Goal: Transaction & Acquisition: Purchase product/service

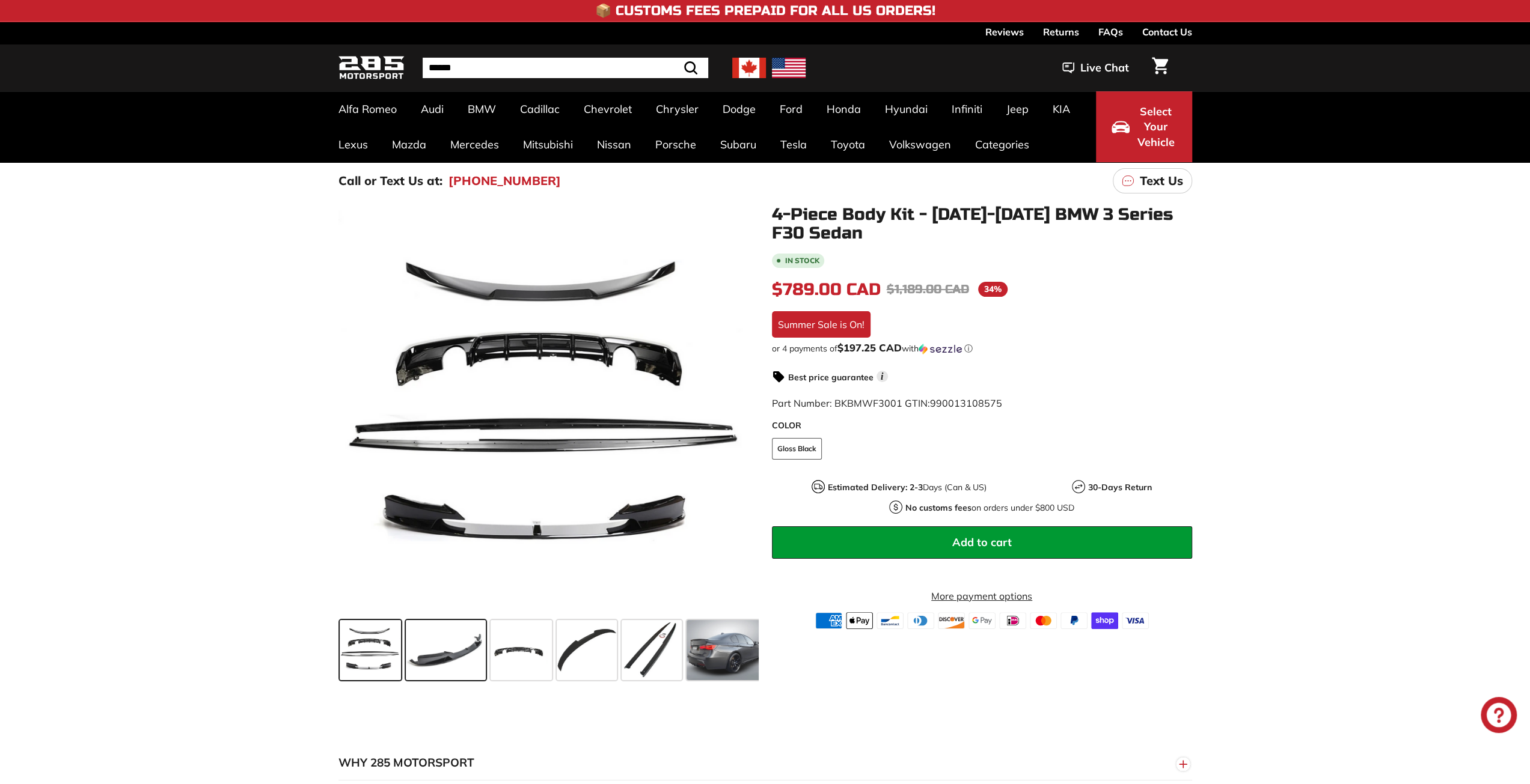
click at [422, 654] on span at bounding box center [445, 650] width 80 height 60
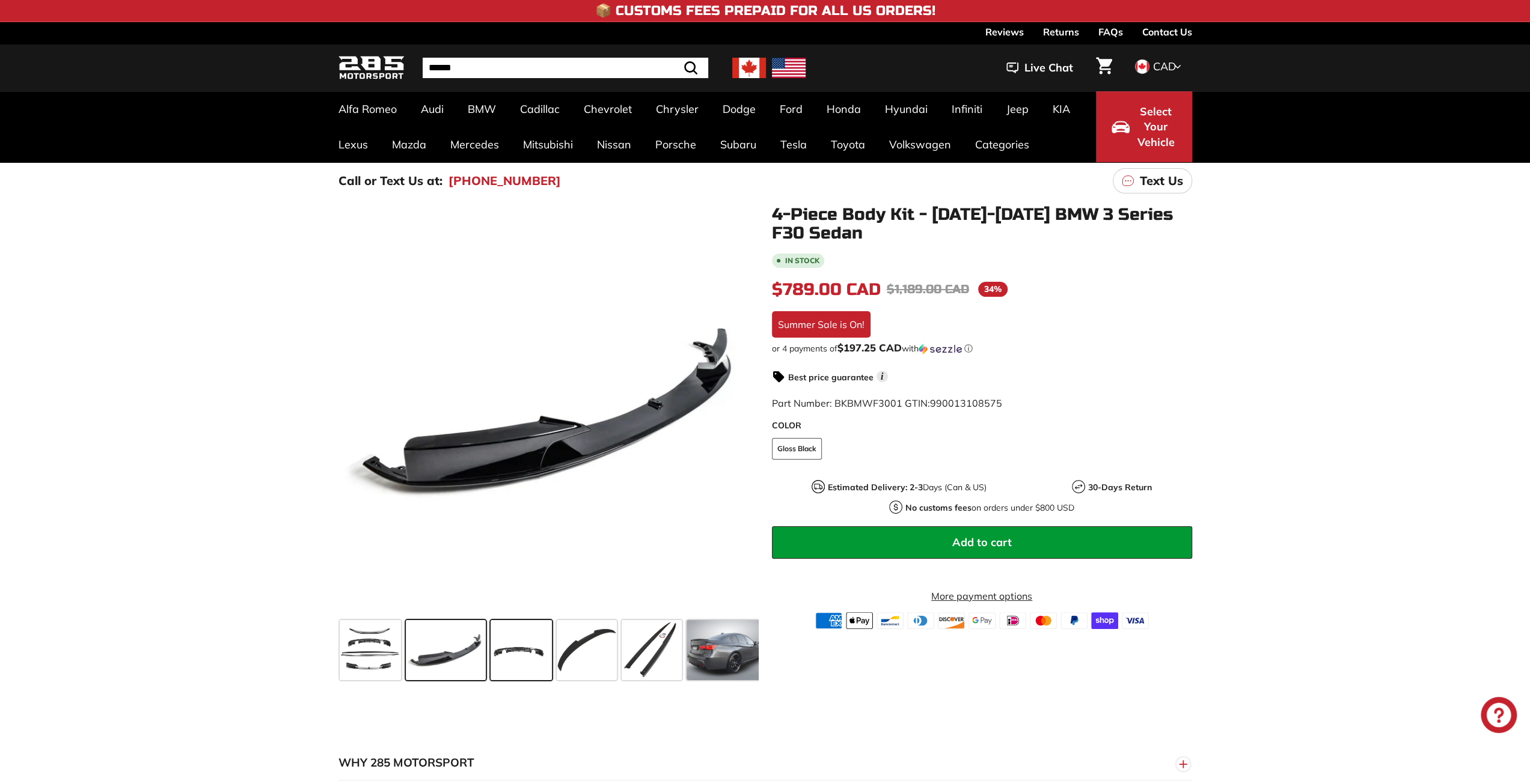
click at [527, 656] on span at bounding box center [521, 650] width 61 height 60
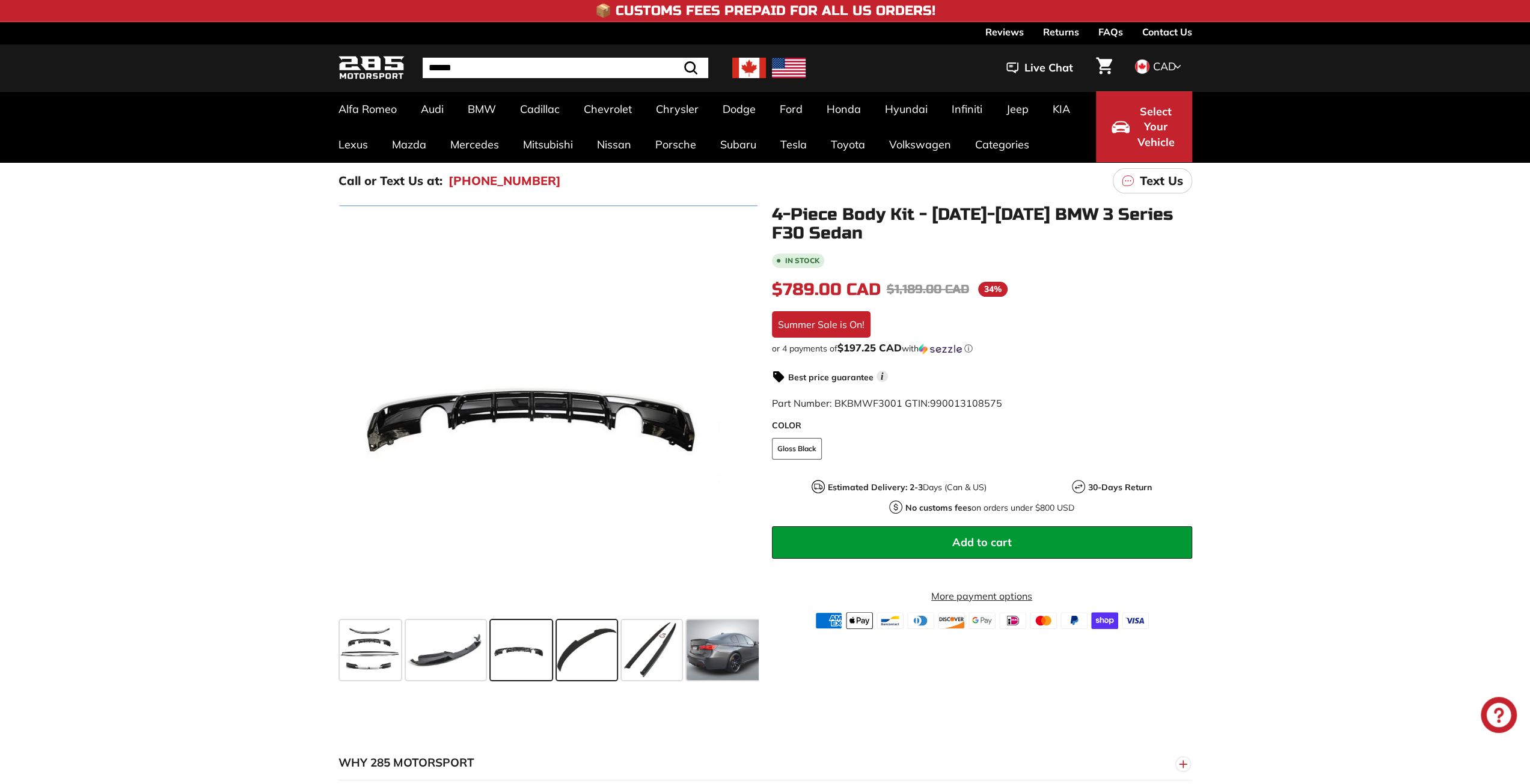
click at [578, 653] on span at bounding box center [587, 650] width 60 height 60
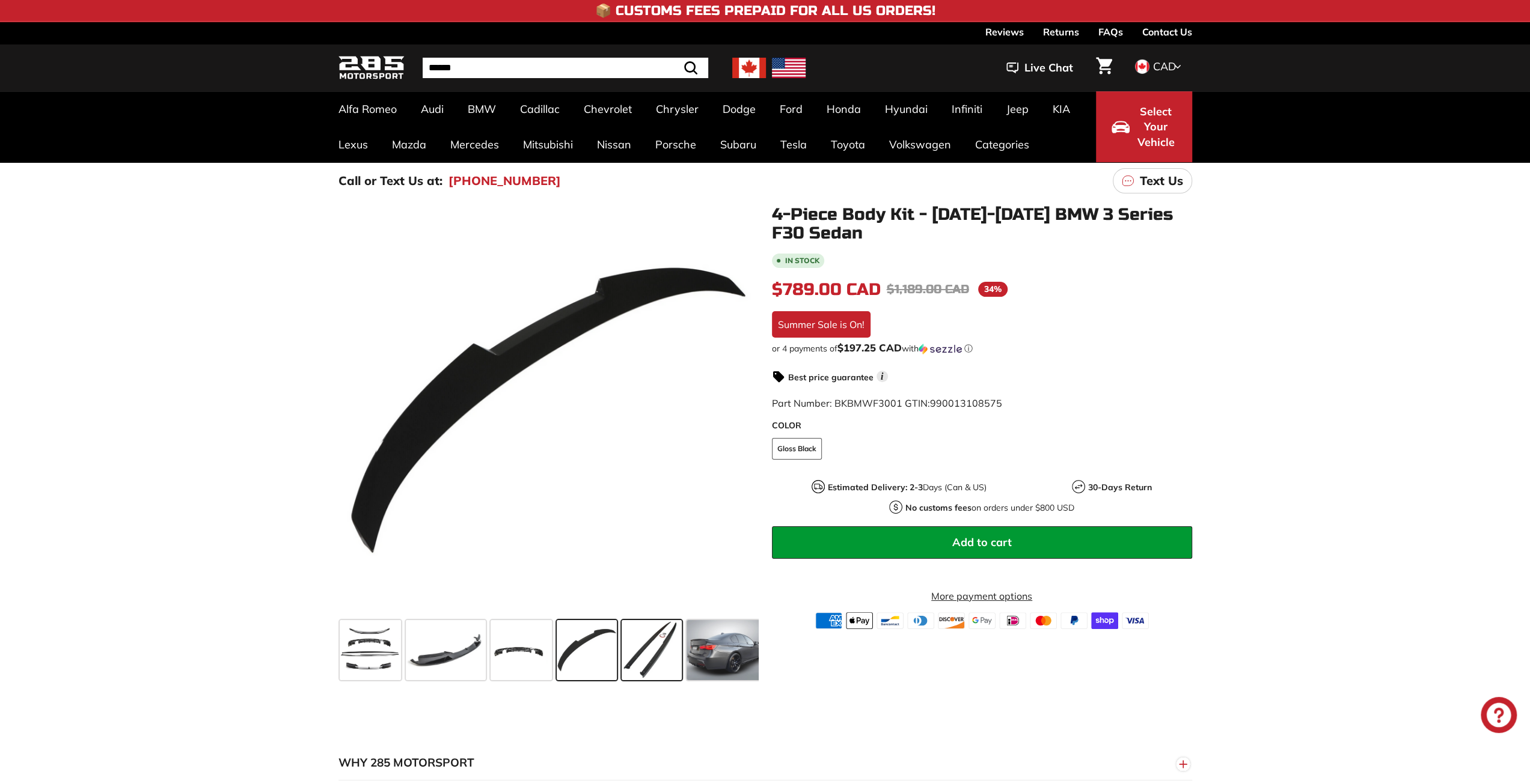
click at [624, 660] on span at bounding box center [652, 650] width 60 height 60
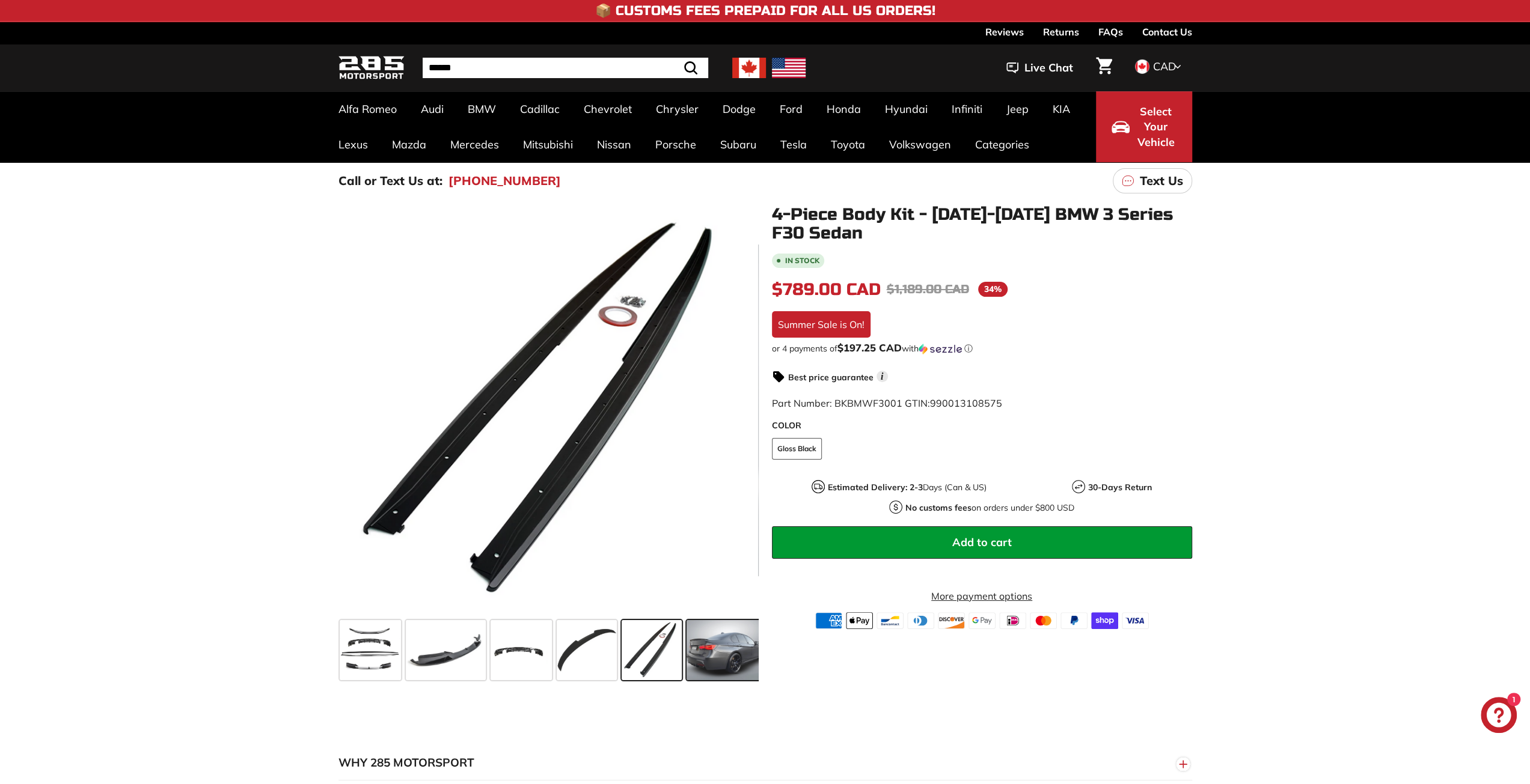
click at [715, 662] on span at bounding box center [724, 650] width 76 height 60
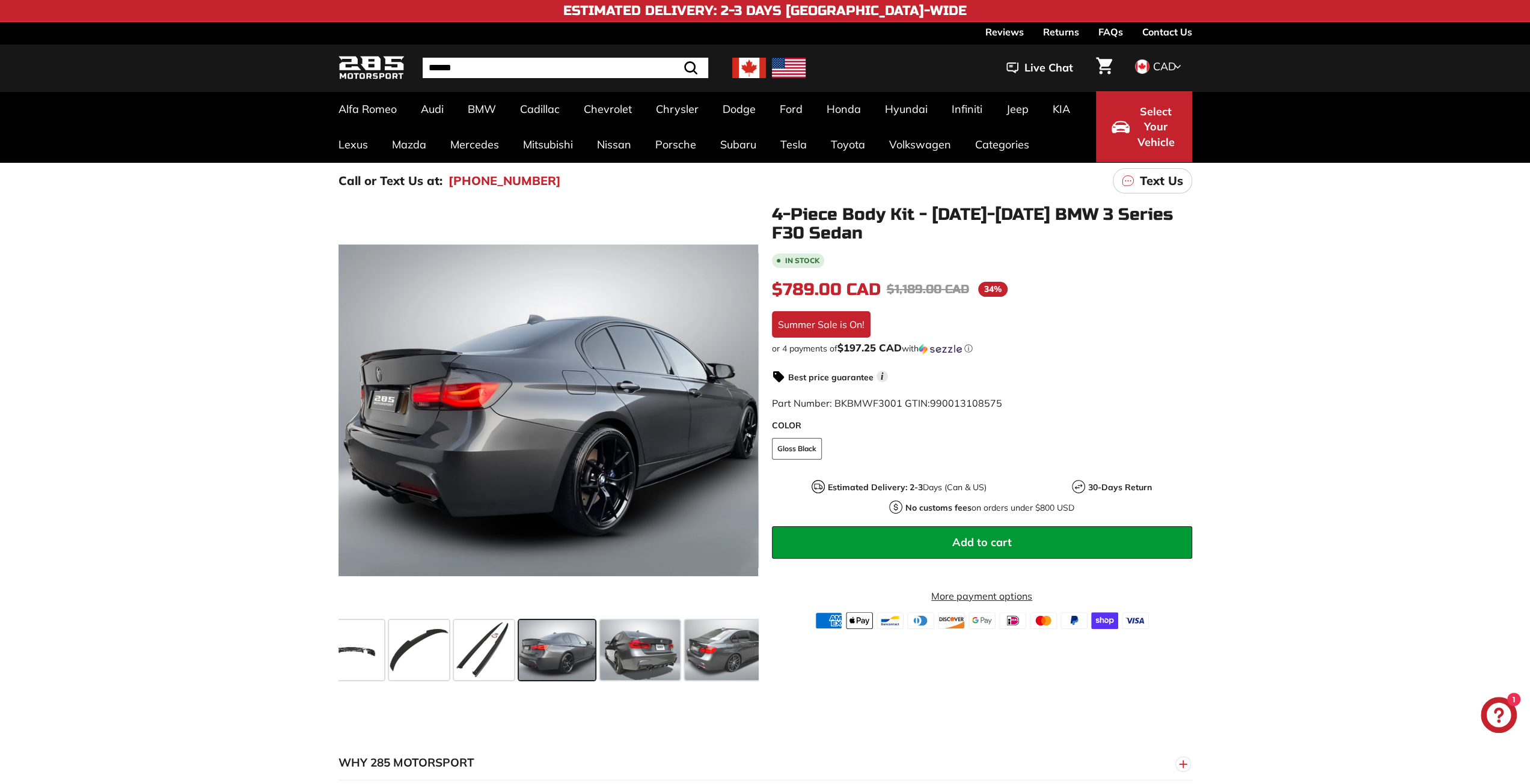
scroll to position [0, 177]
click at [649, 656] on span at bounding box center [630, 650] width 80 height 60
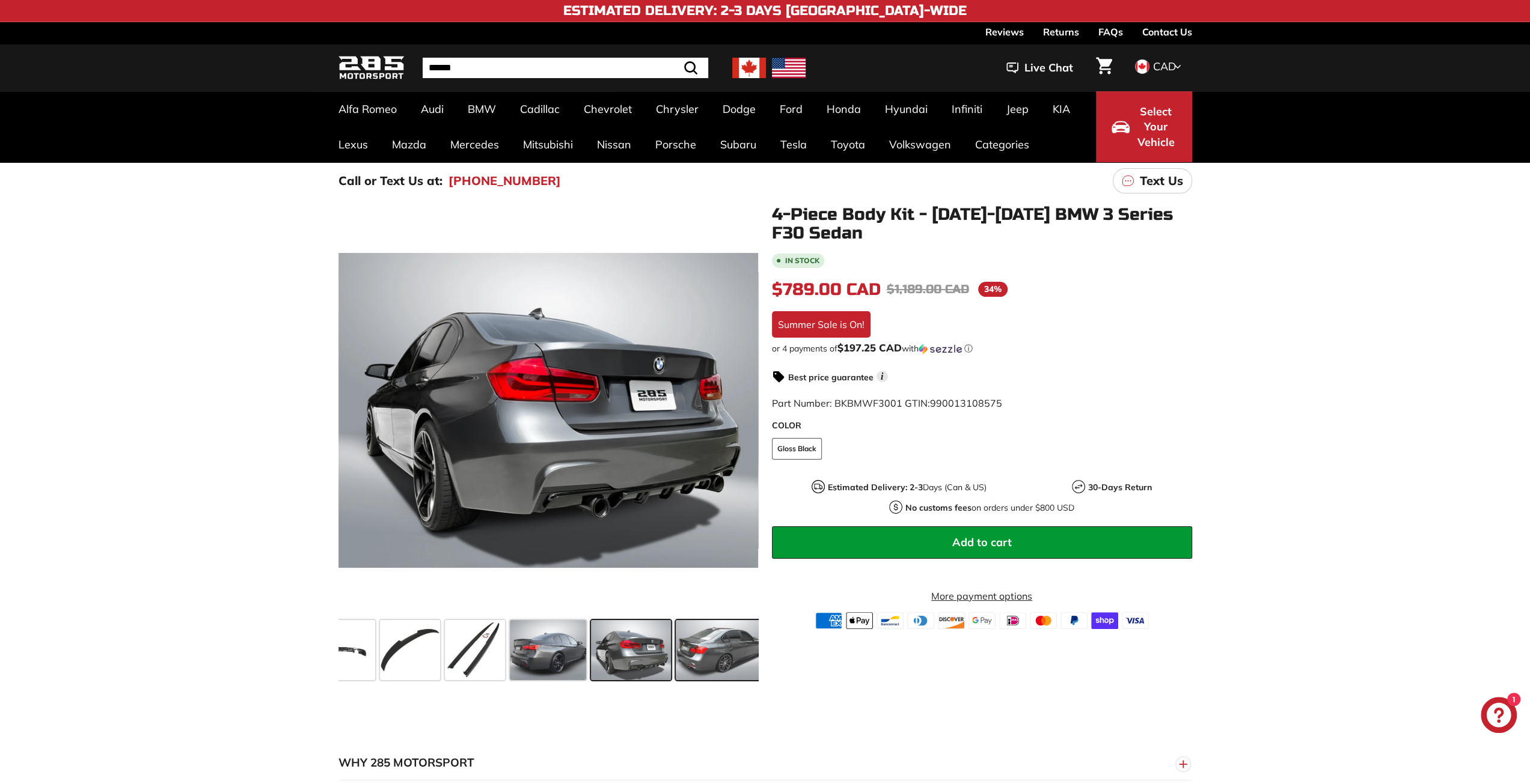
click at [695, 656] on span at bounding box center [720, 650] width 90 height 60
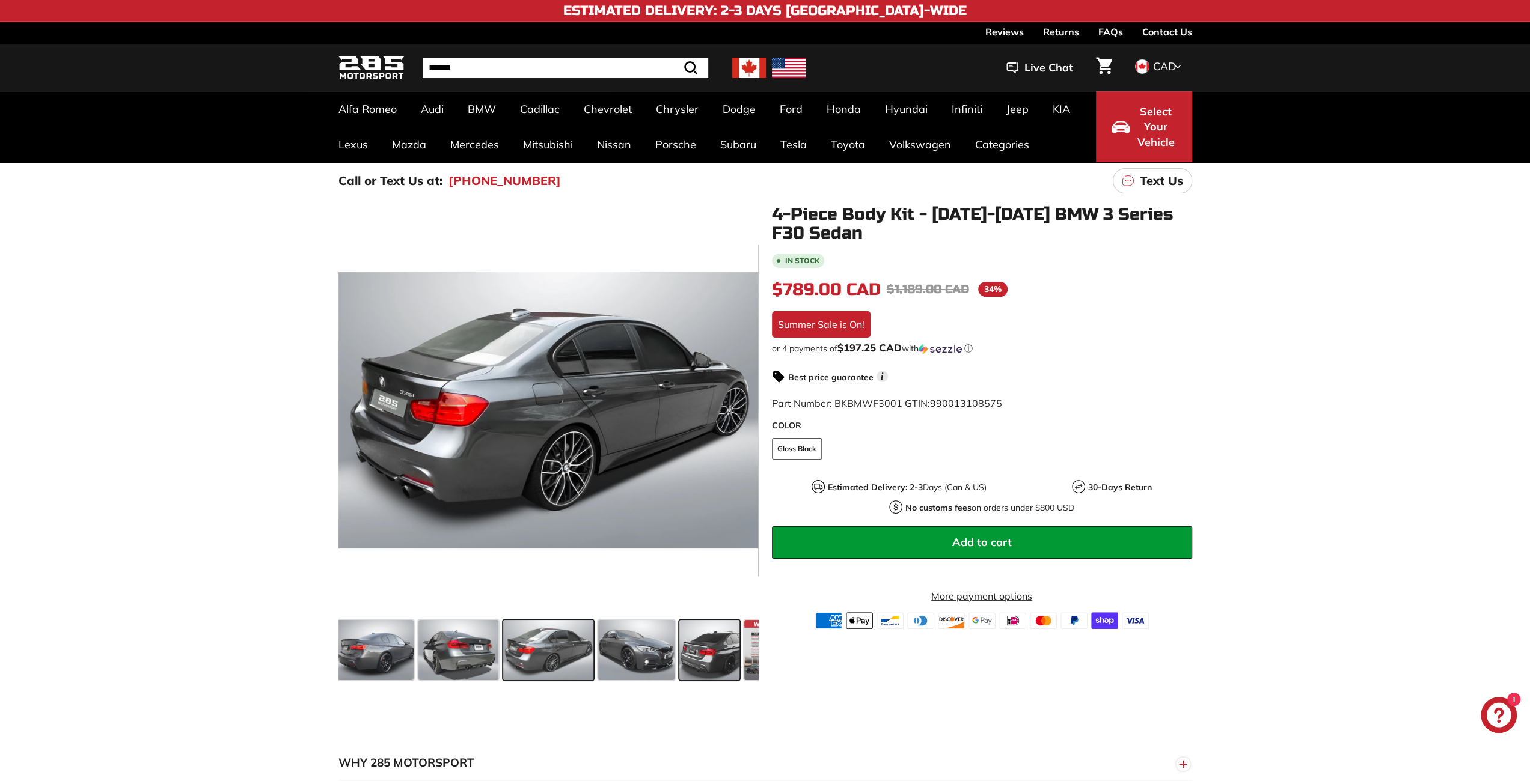
click at [677, 657] on div at bounding box center [709, 649] width 65 height 65
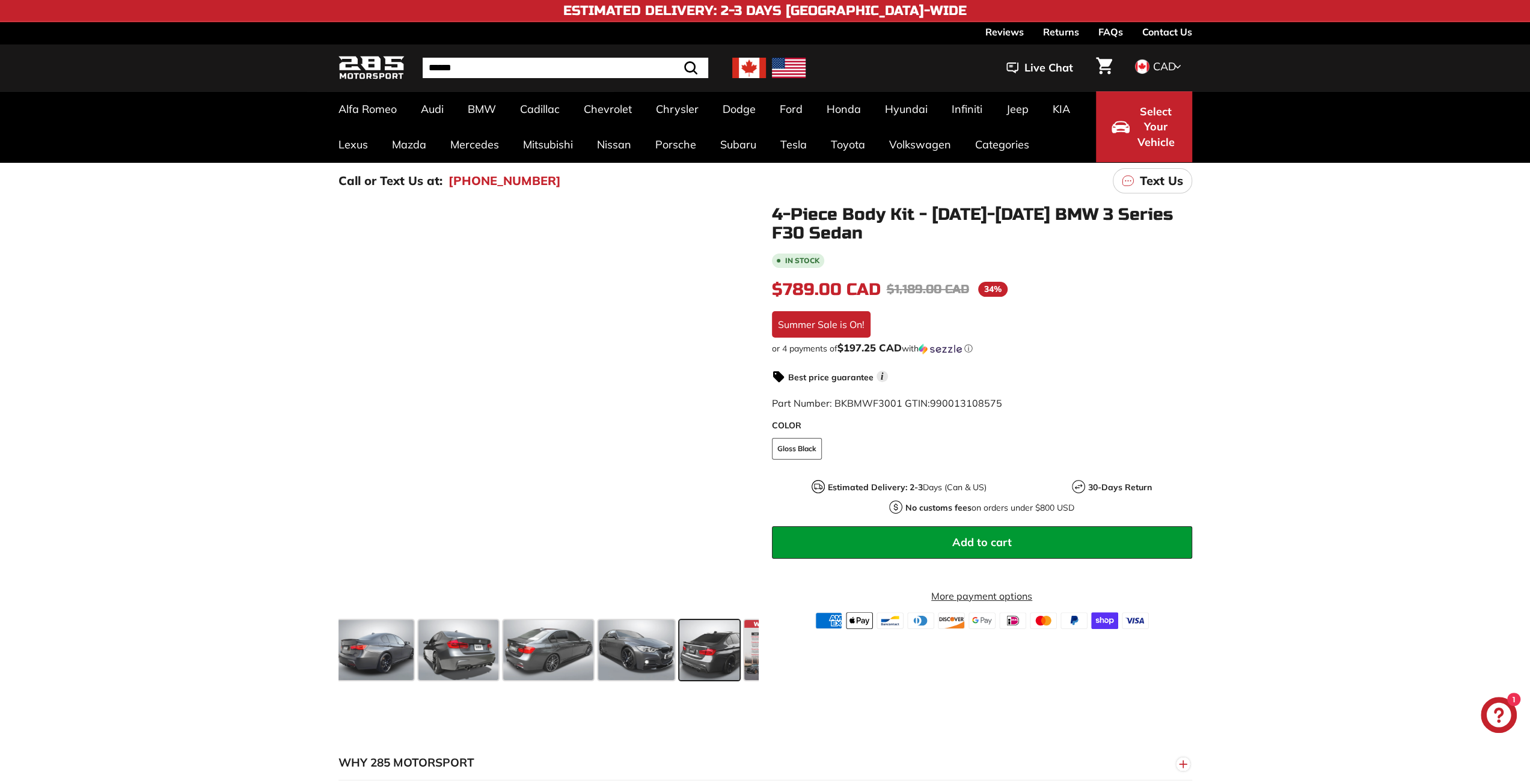
scroll to position [0, 397]
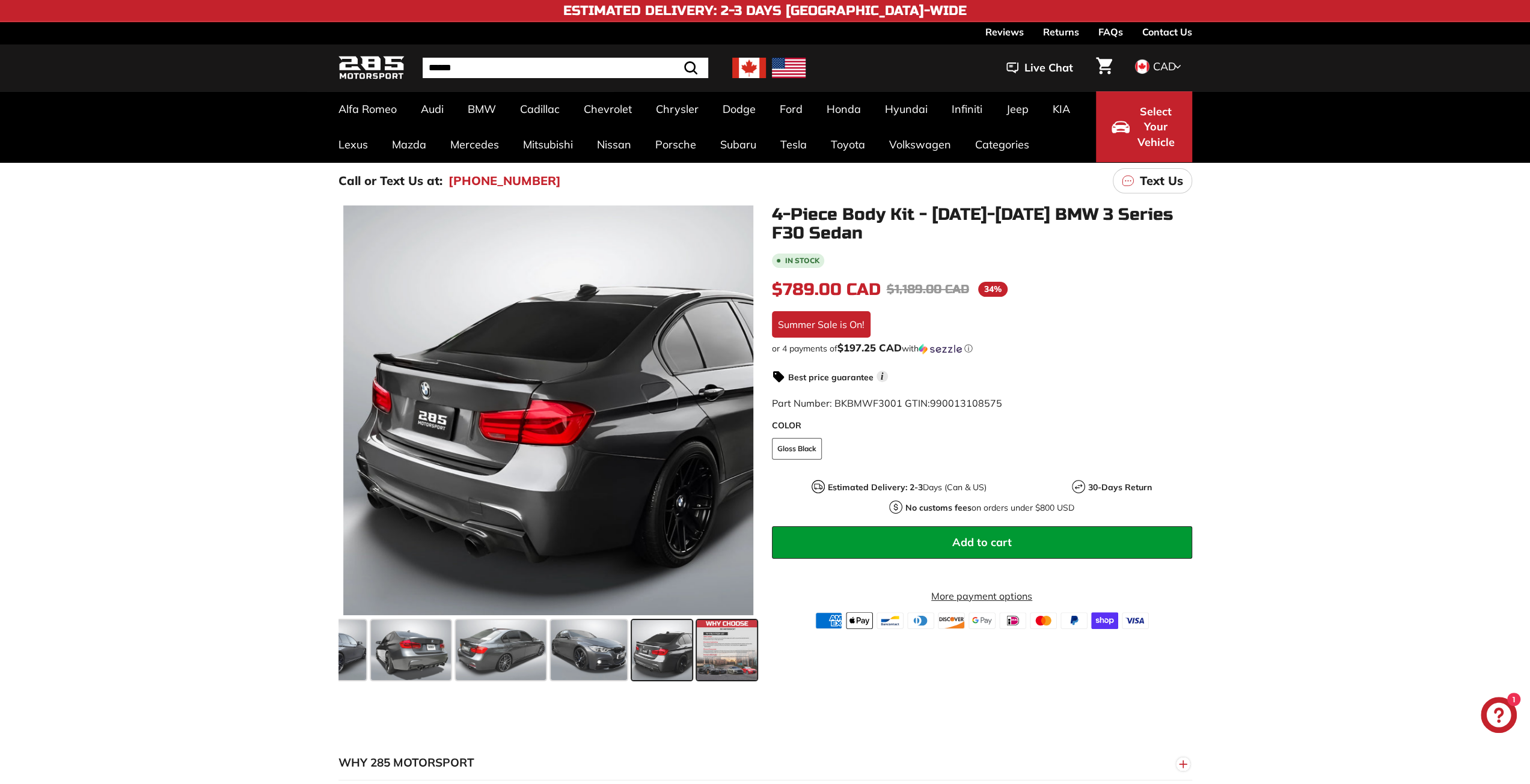
click at [701, 658] on span at bounding box center [726, 650] width 60 height 60
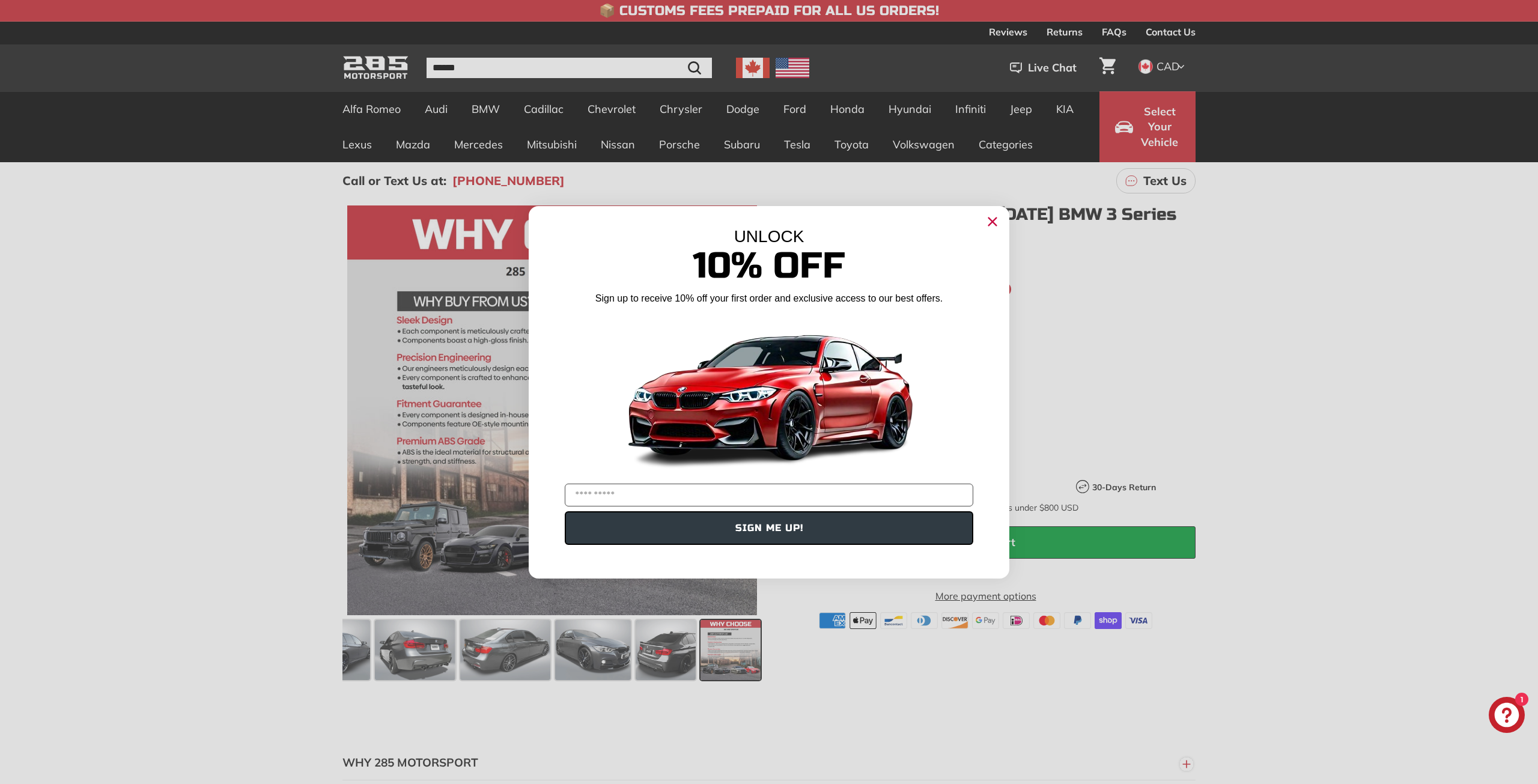
click at [988, 227] on circle "Close dialog" at bounding box center [992, 221] width 18 height 18
